Goal: Find specific page/section: Find specific page/section

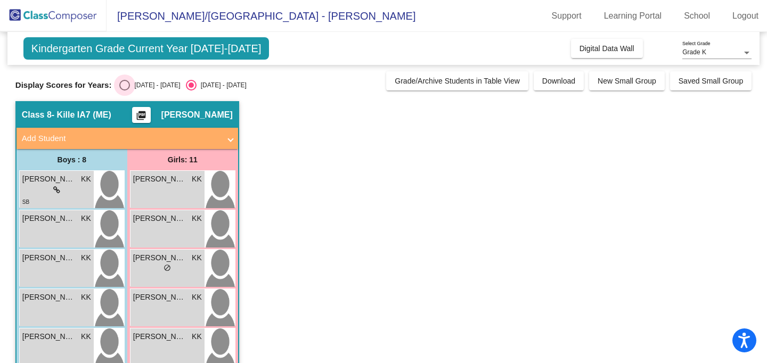
click at [122, 84] on div "Select an option" at bounding box center [124, 85] width 11 height 11
click at [124, 90] on input "[DATE] - [DATE]" at bounding box center [124, 90] width 1 height 1
radio input "true"
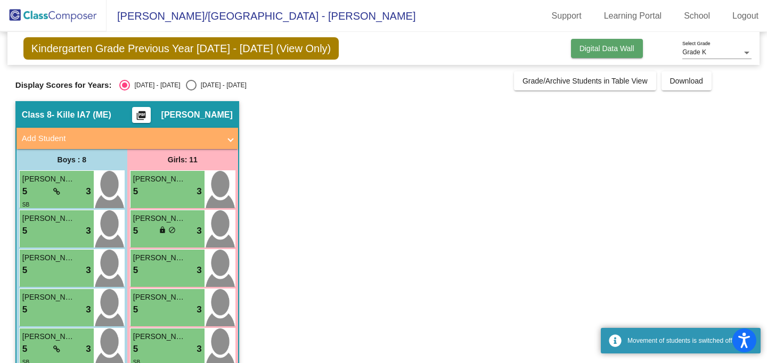
click at [612, 52] on span "Digital Data Wall" at bounding box center [606, 48] width 55 height 9
